Goal: Information Seeking & Learning: Compare options

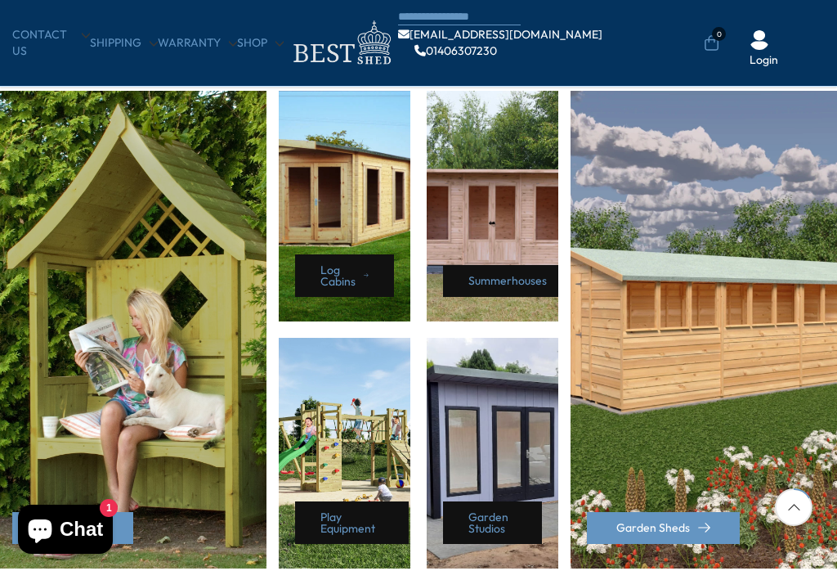
scroll to position [703, 0]
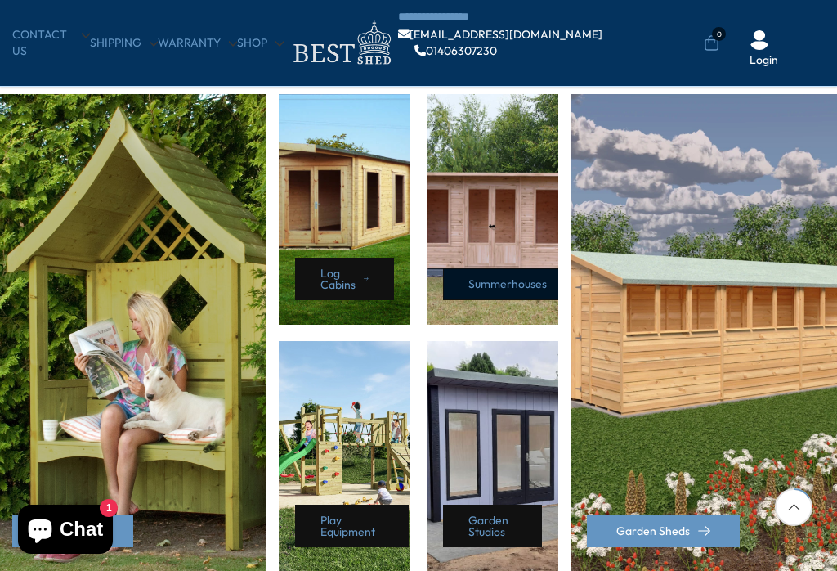
click at [488, 288] on link "Summerhouses" at bounding box center [511, 284] width 137 height 32
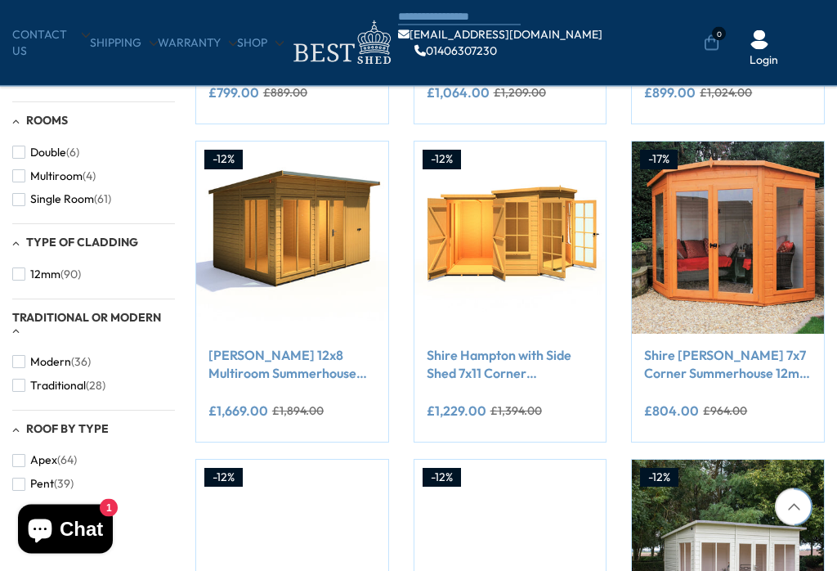
scroll to position [882, 0]
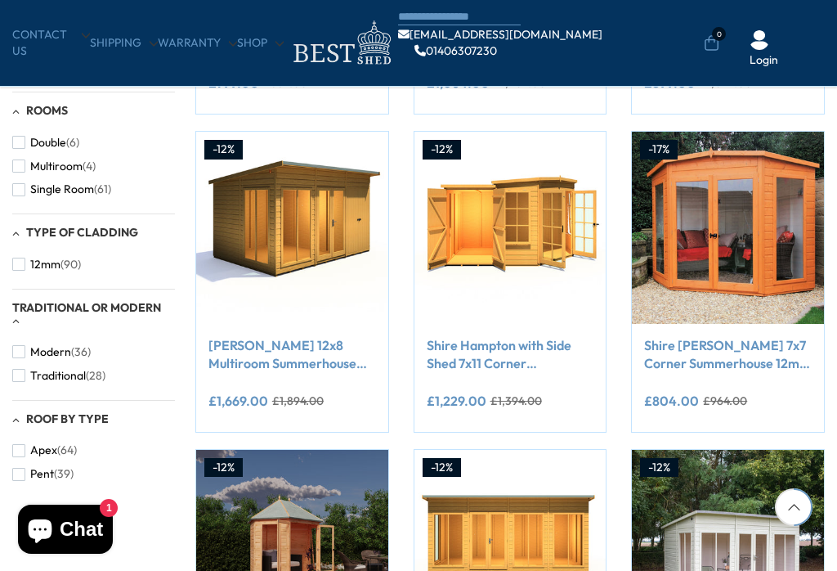
click at [263, 238] on img at bounding box center [292, 228] width 192 height 192
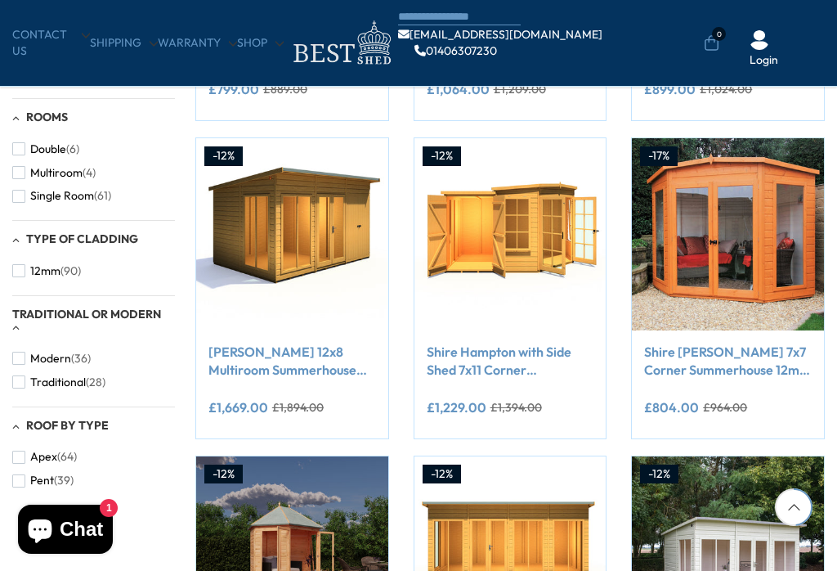
scroll to position [844, 0]
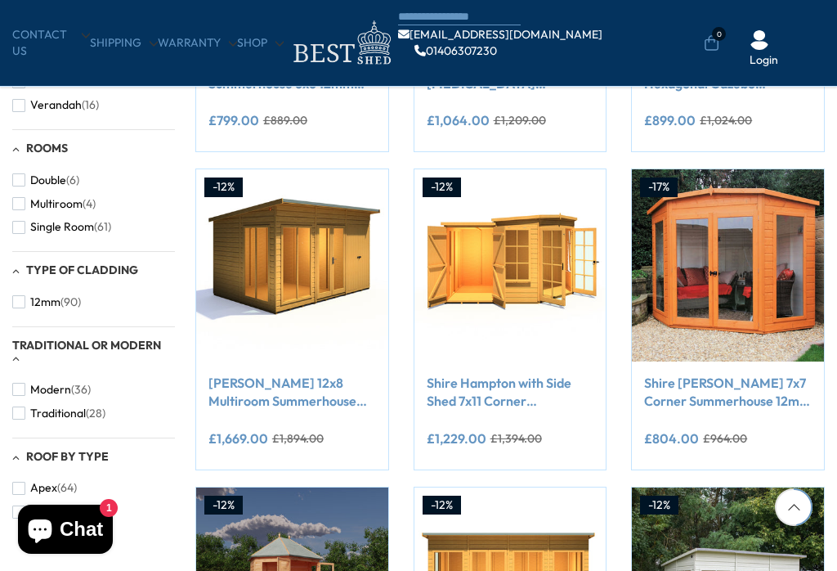
click at [249, 290] on img at bounding box center [292, 265] width 192 height 192
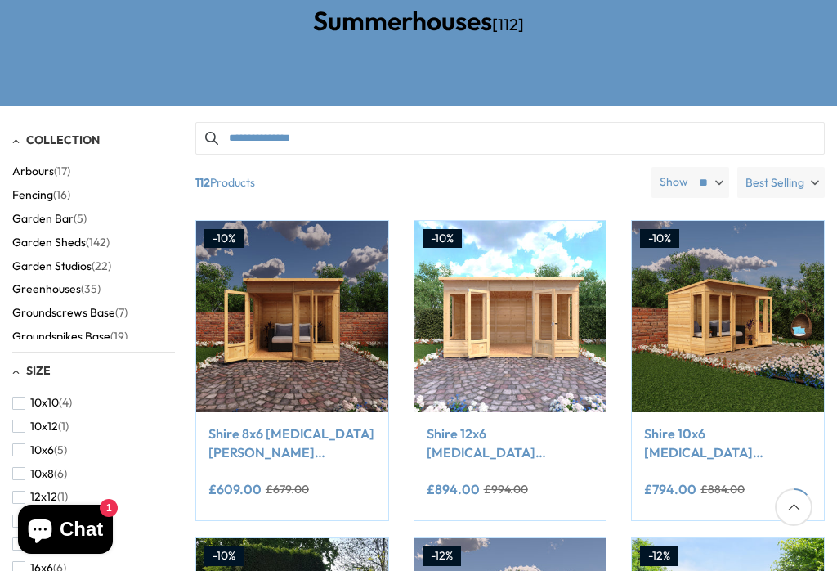
scroll to position [244, 0]
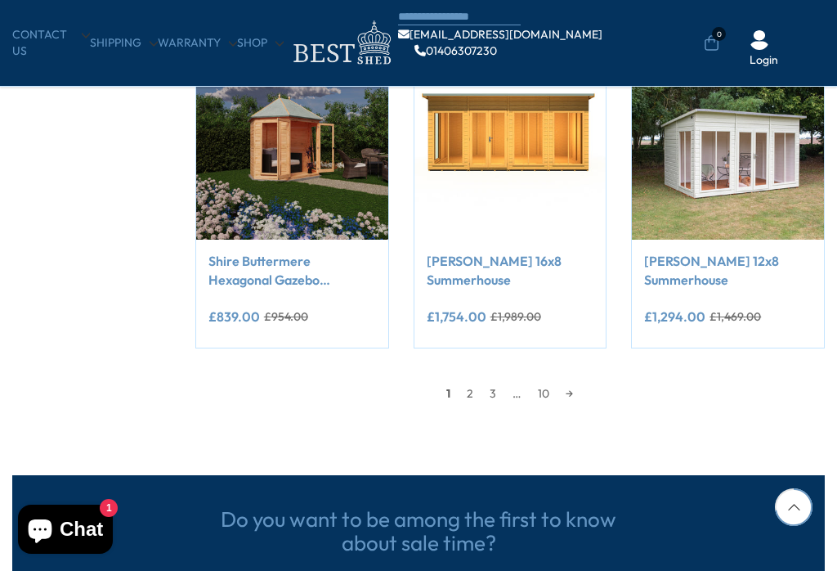
click at [470, 392] on link "2" at bounding box center [470, 393] width 23 height 25
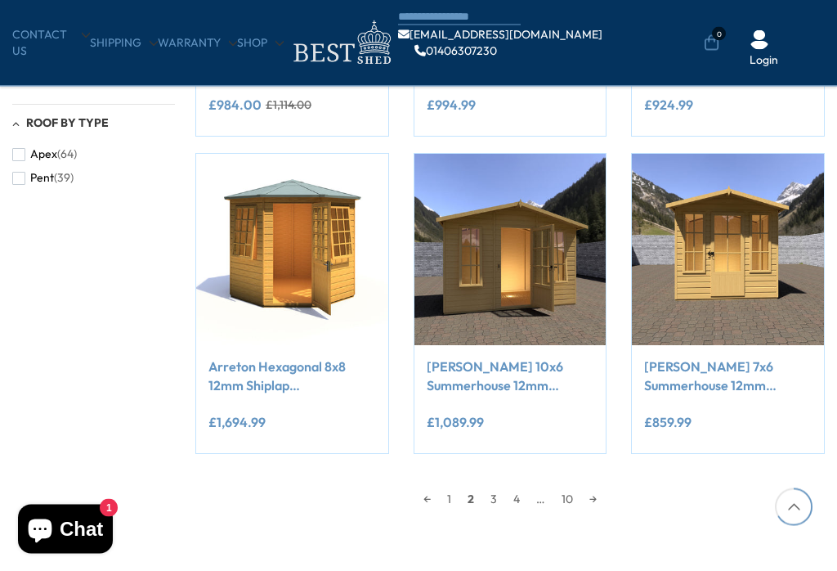
scroll to position [1178, 0]
click at [495, 495] on link "3" at bounding box center [493, 498] width 23 height 25
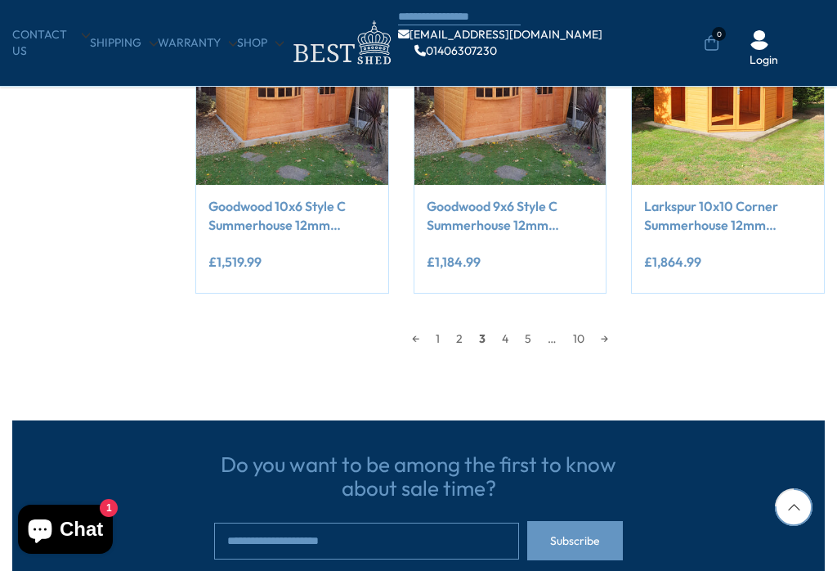
scroll to position [1345, 0]
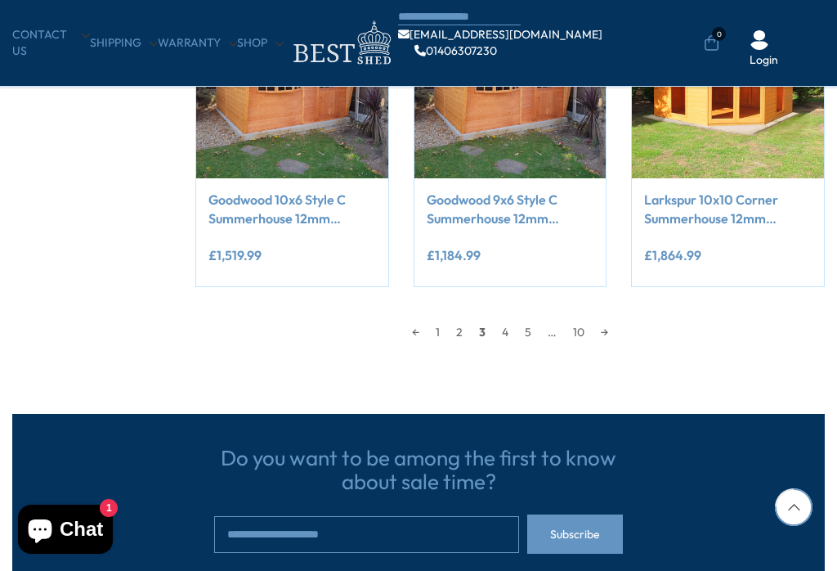
click at [504, 328] on link "4" at bounding box center [505, 332] width 23 height 25
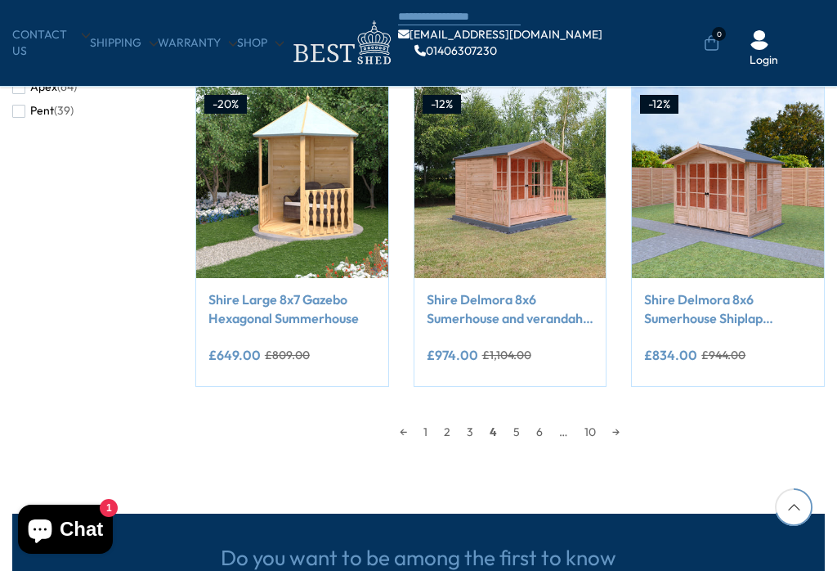
scroll to position [1247, 0]
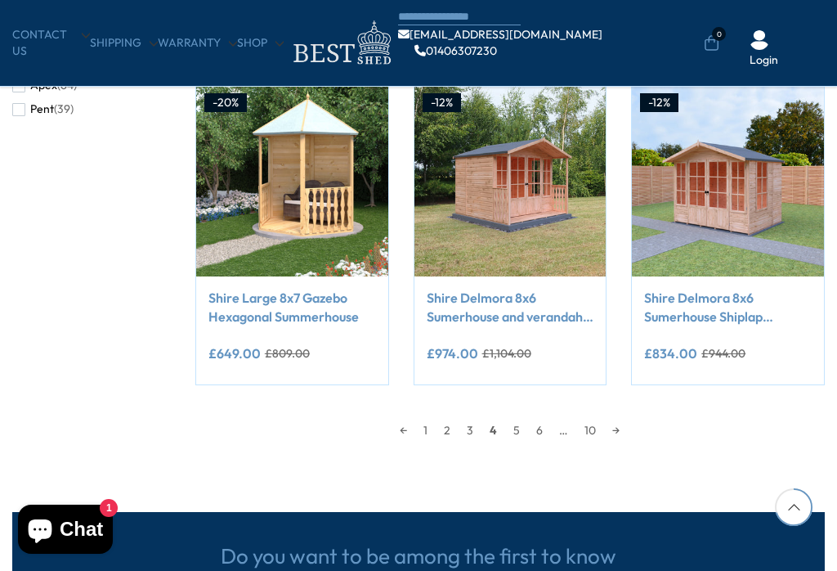
click at [516, 428] on link "5" at bounding box center [516, 430] width 23 height 25
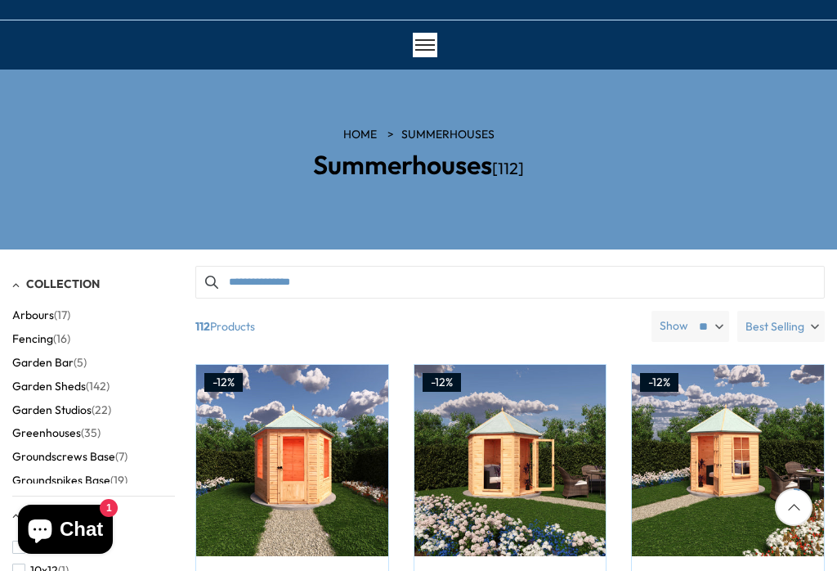
scroll to position [101, 0]
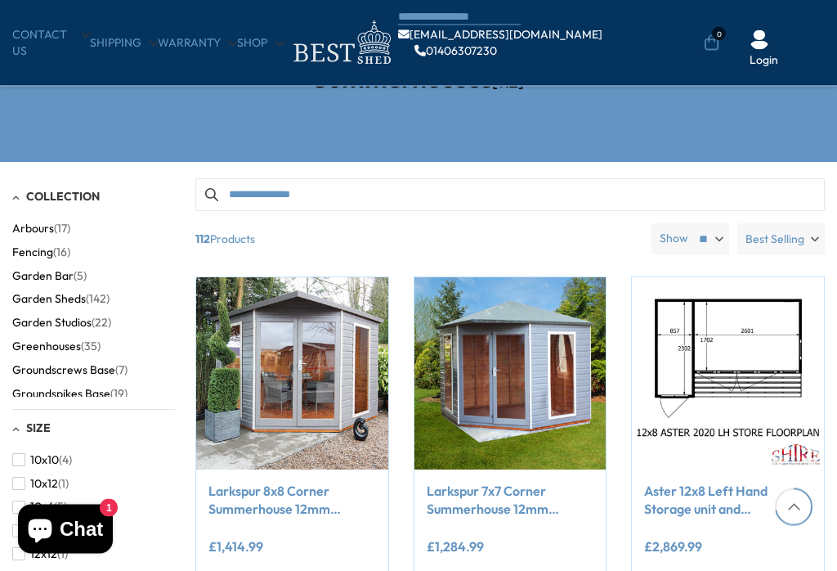
scroll to position [1272, 0]
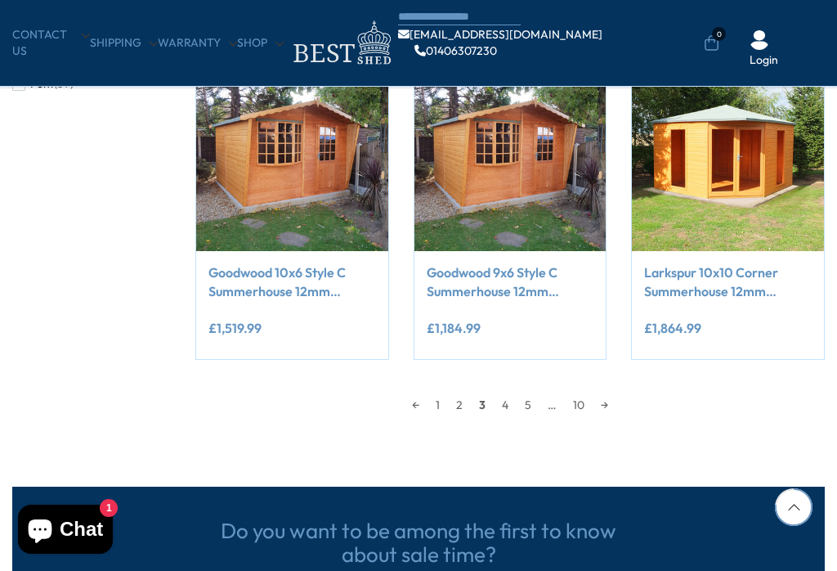
scroll to position [1370, 0]
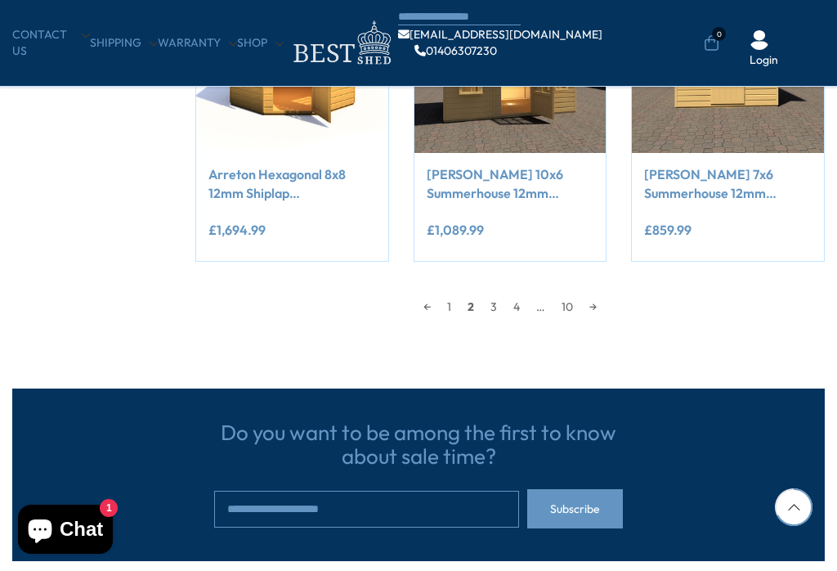
scroll to position [1203, 0]
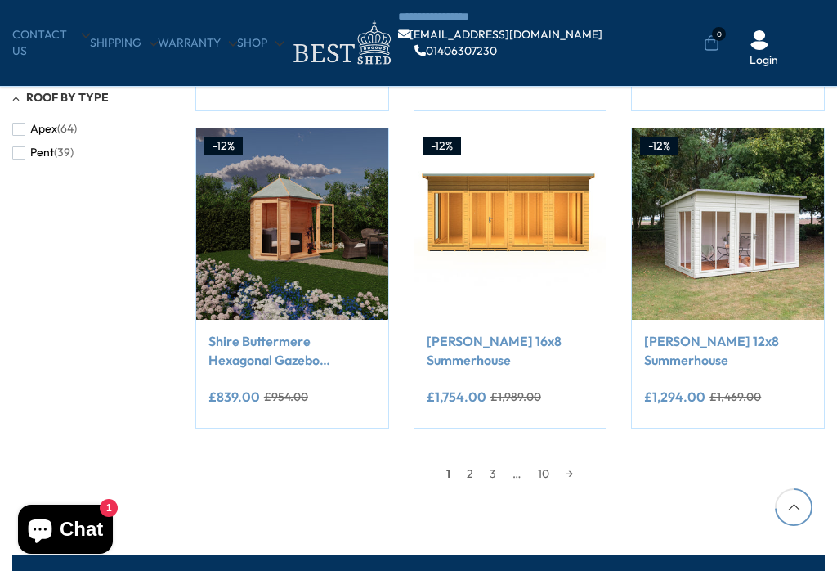
scroll to position [1309, 0]
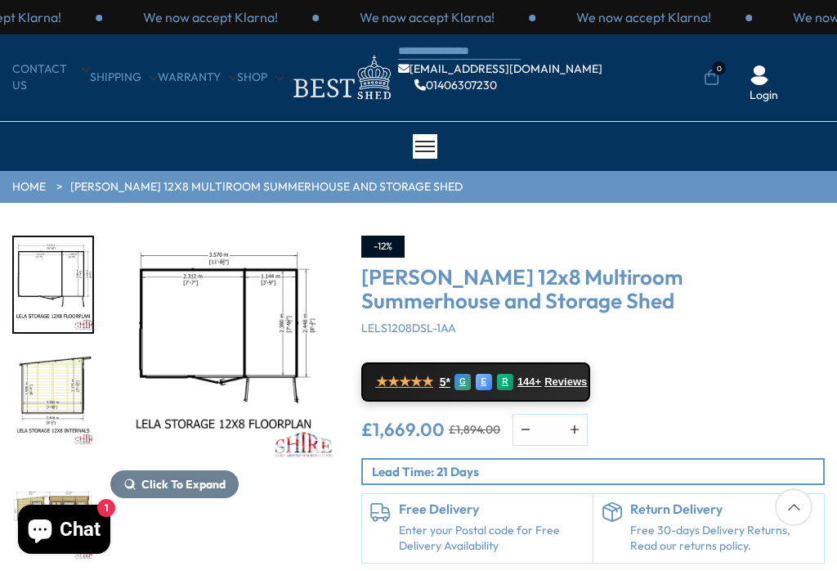
click at [55, 489] on img "6 / 8" at bounding box center [53, 513] width 78 height 95
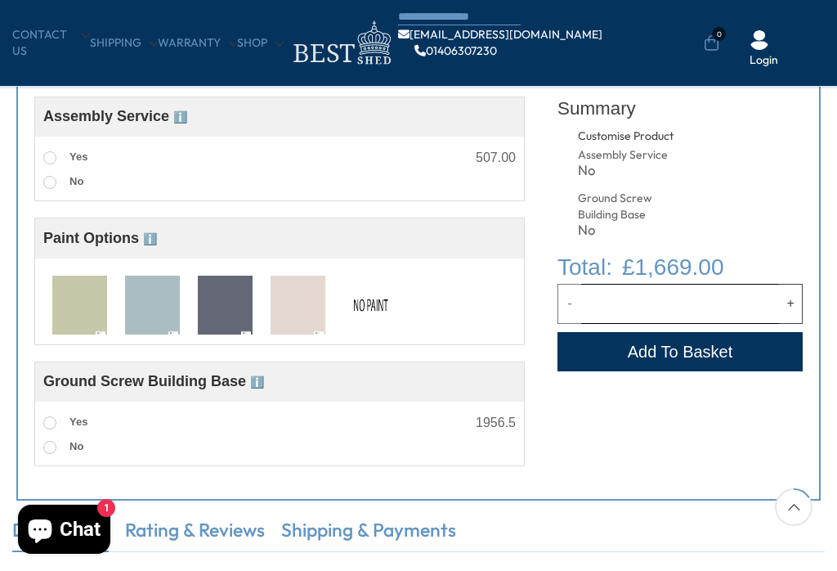
scroll to position [574, 0]
click at [235, 307] on img at bounding box center [225, 306] width 55 height 60
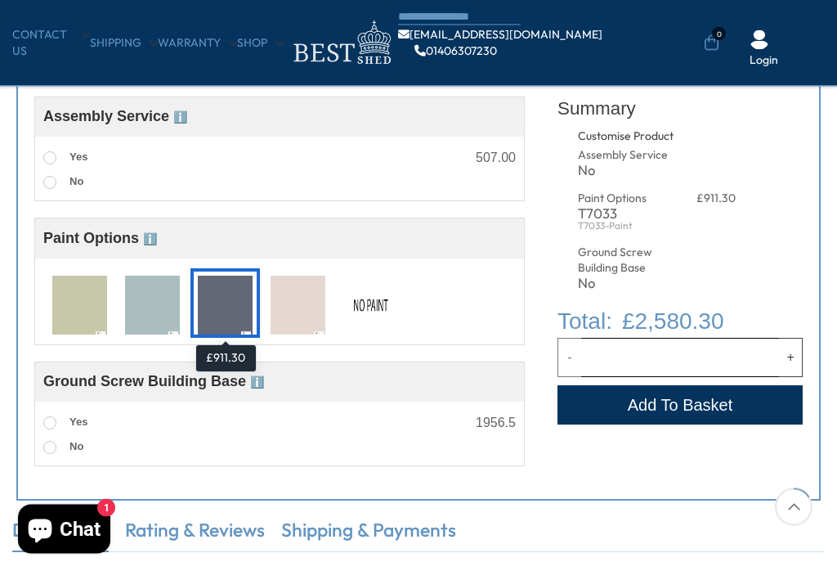
scroll to position [575, 0]
click at [157, 314] on img at bounding box center [152, 306] width 55 height 60
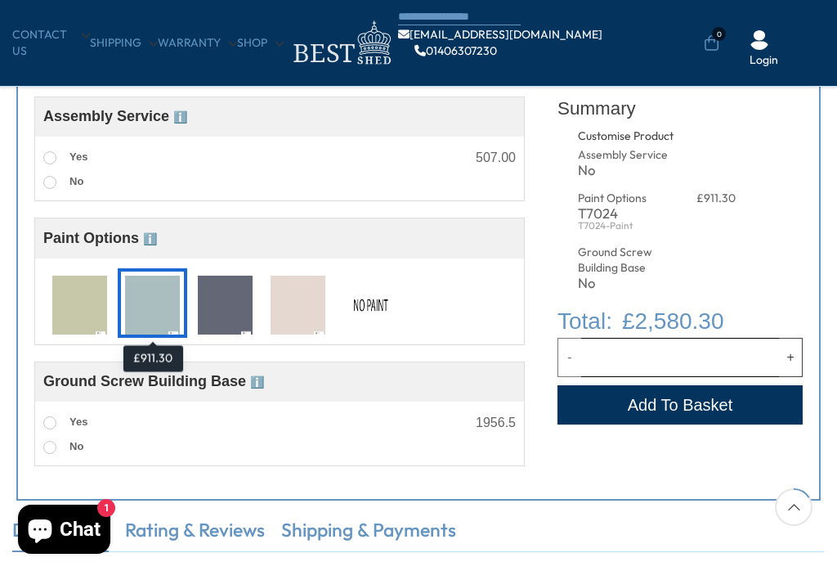
click at [74, 302] on img at bounding box center [79, 306] width 55 height 60
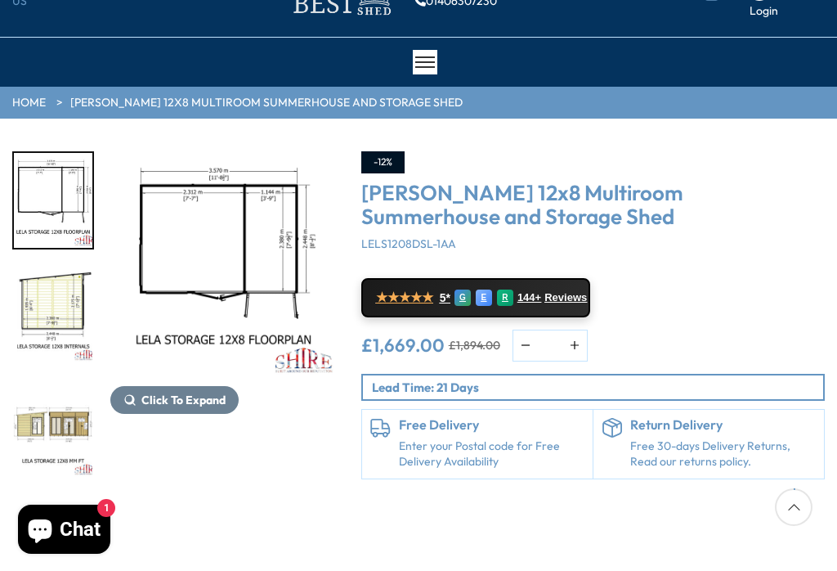
scroll to position [0, 0]
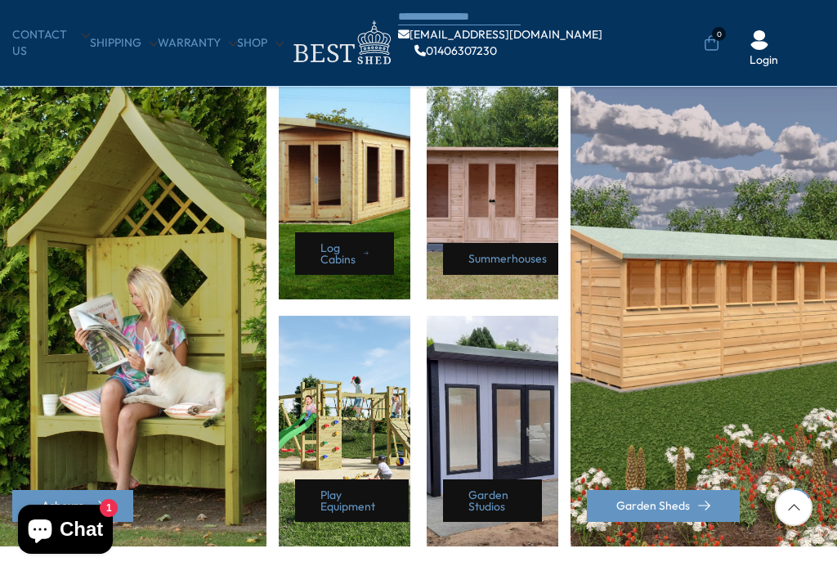
scroll to position [728, 0]
click at [488, 465] on div "Garden Studios" at bounding box center [493, 431] width 132 height 231
click at [501, 502] on link "Garden Studios" at bounding box center [492, 500] width 99 height 43
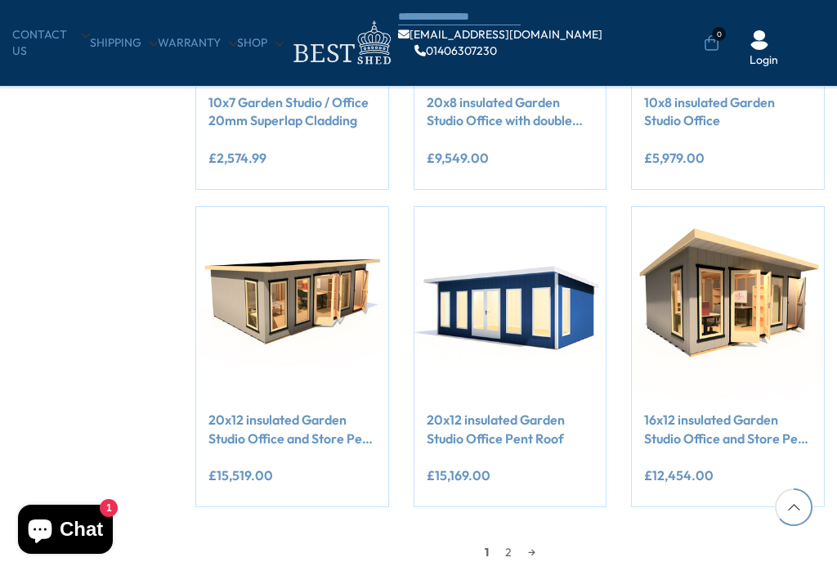
scroll to position [1135, 0]
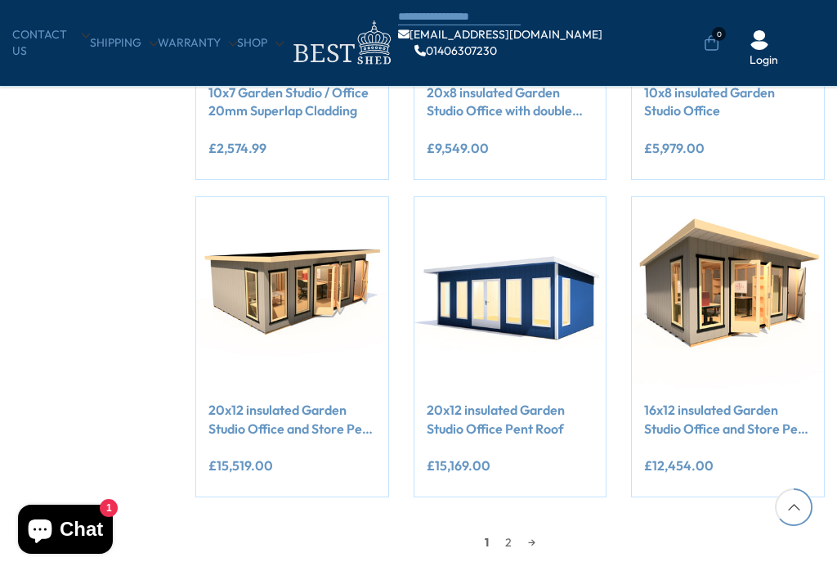
click at [497, 537] on link "2" at bounding box center [508, 542] width 23 height 25
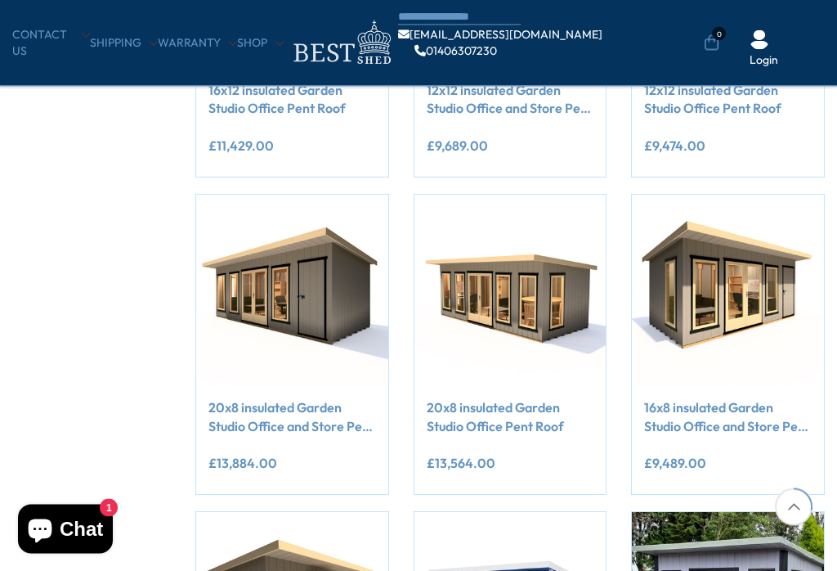
scroll to position [502, 0]
click at [734, 271] on img at bounding box center [728, 291] width 192 height 192
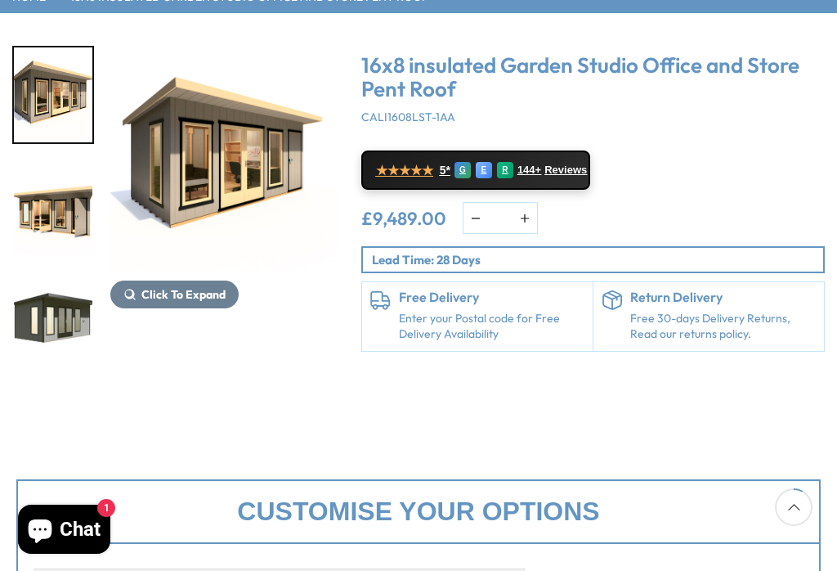
scroll to position [189, 0]
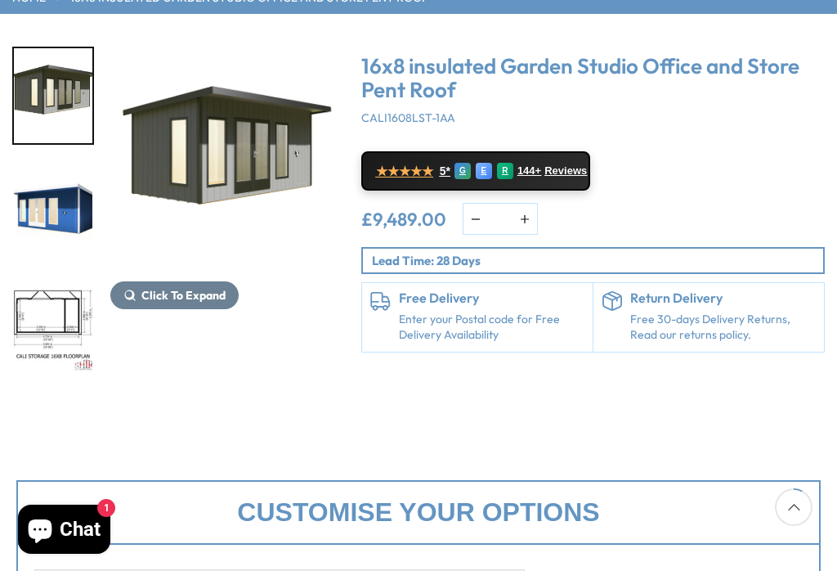
click at [43, 328] on img "5 / 8" at bounding box center [53, 324] width 78 height 95
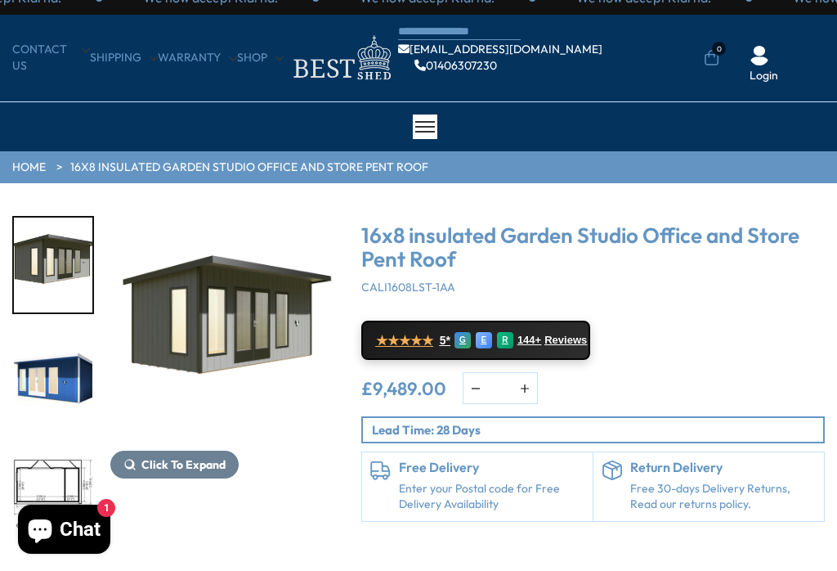
scroll to position [0, 0]
